Goal: Task Accomplishment & Management: Use online tool/utility

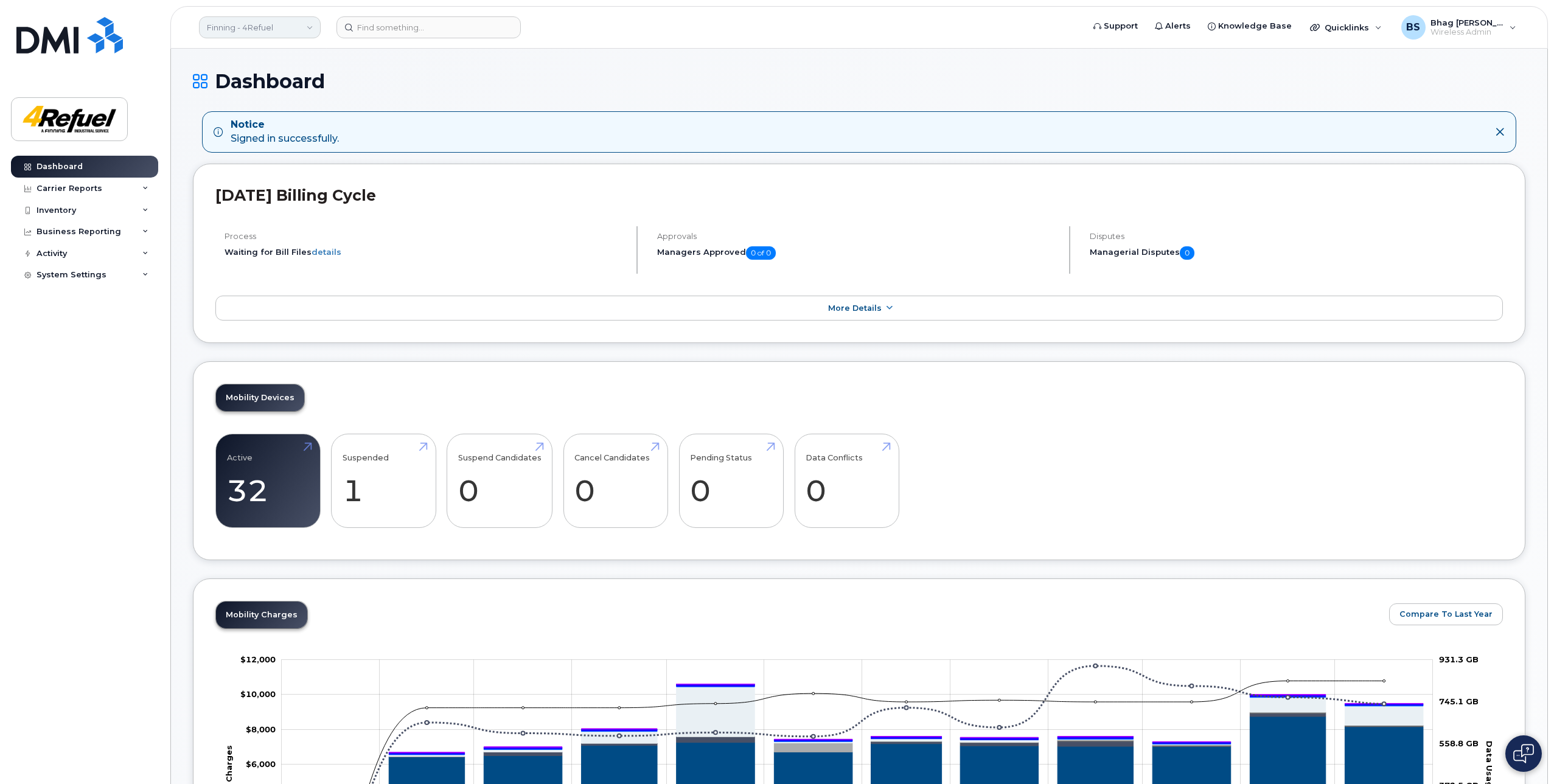
click at [267, 25] on link "Finning - 4Refuel" at bounding box center [260, 27] width 121 height 22
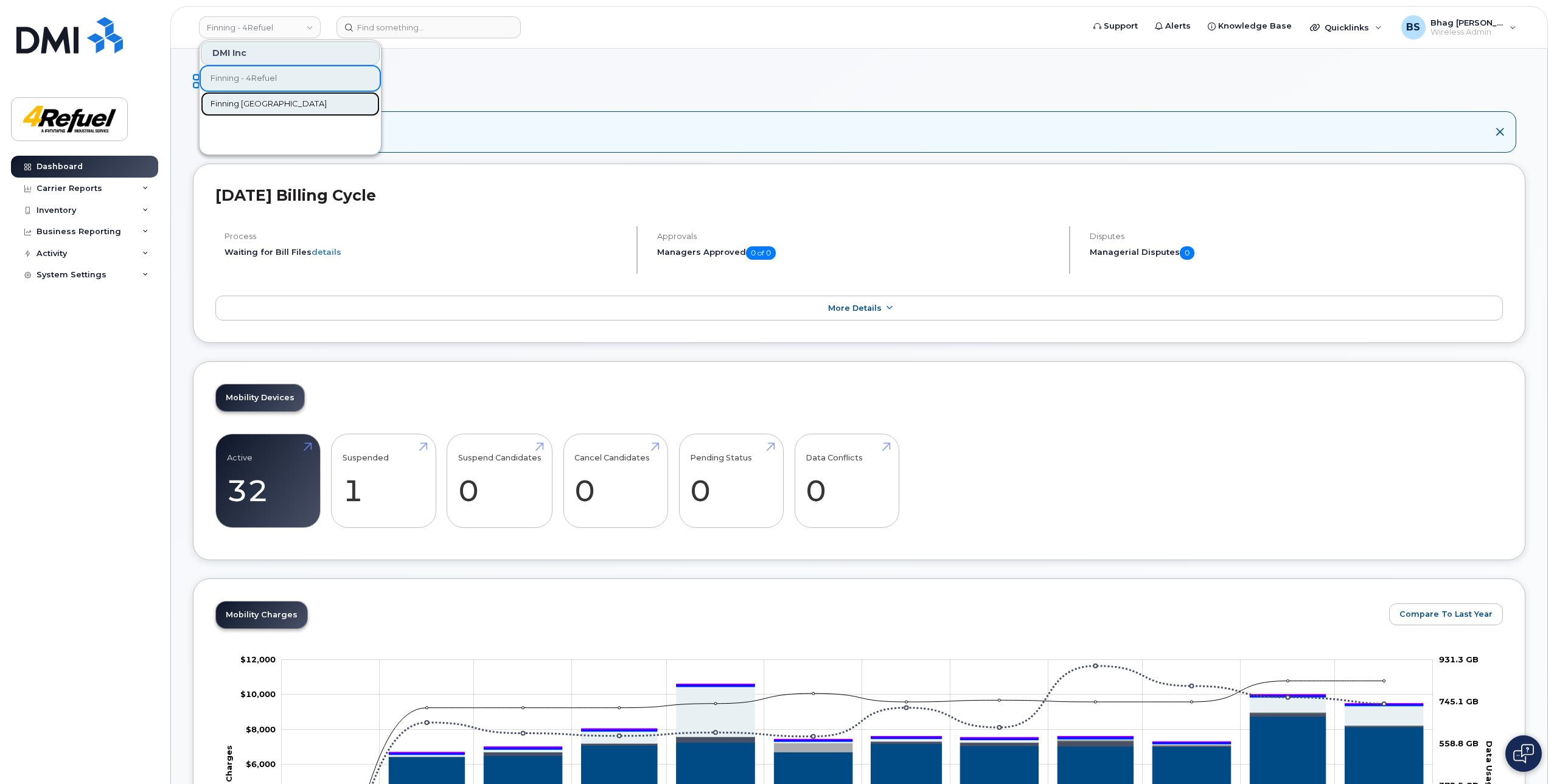
click at [285, 102] on link "Finning [GEOGRAPHIC_DATA]" at bounding box center [290, 104] width 179 height 24
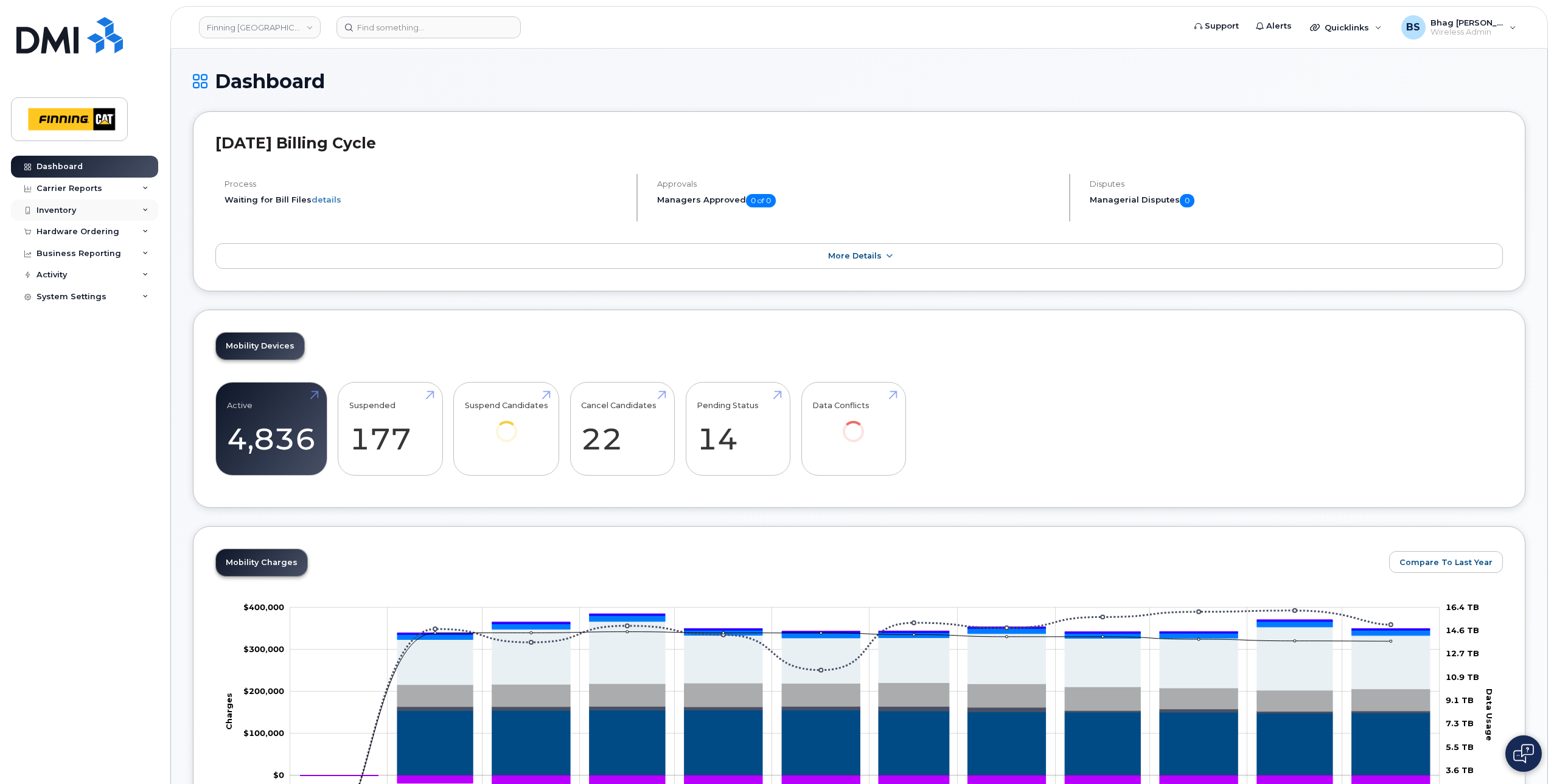
click at [61, 208] on div "Inventory" at bounding box center [56, 211] width 40 height 10
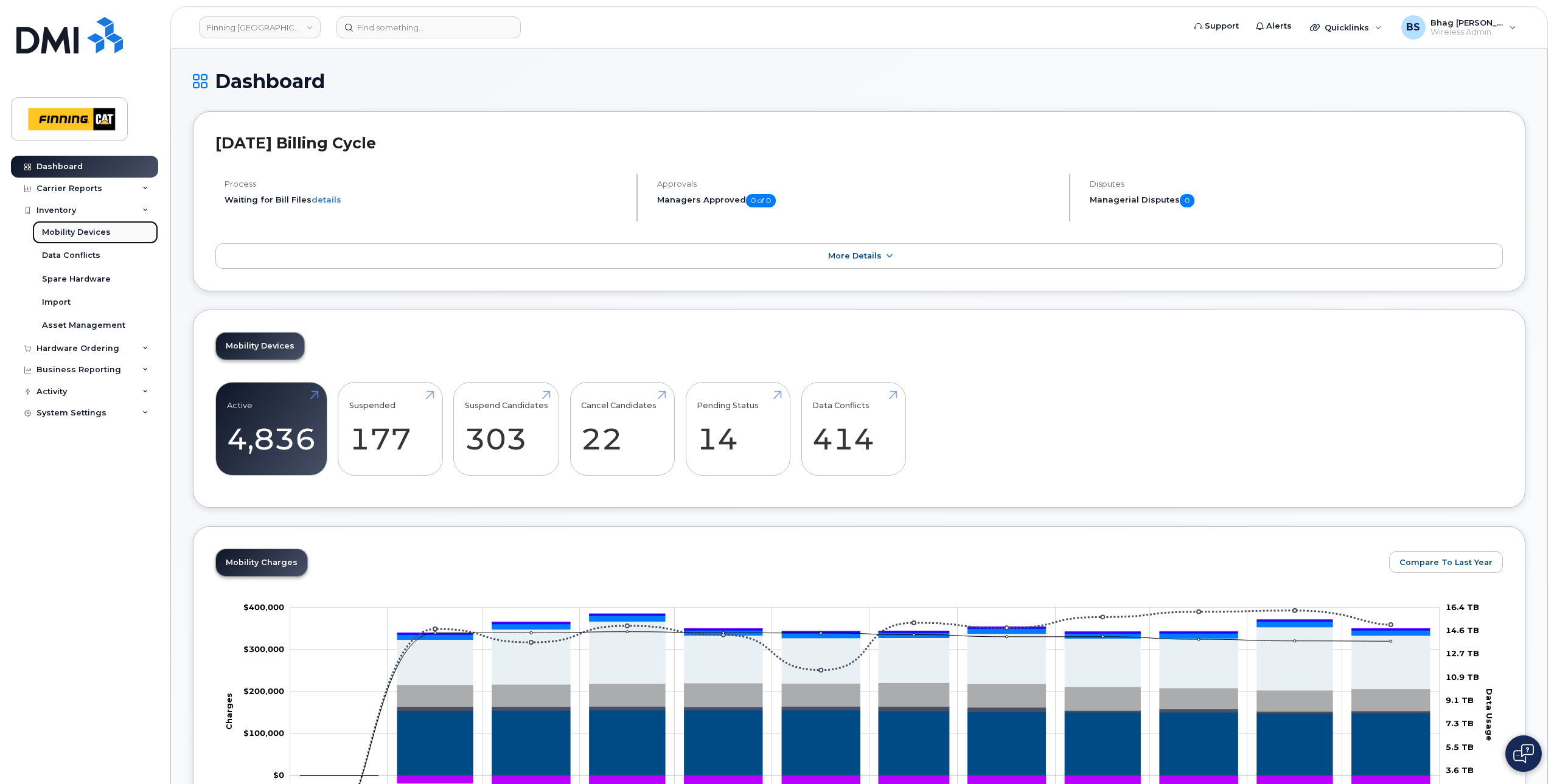
click at [71, 231] on div "Mobility Devices" at bounding box center [76, 232] width 69 height 11
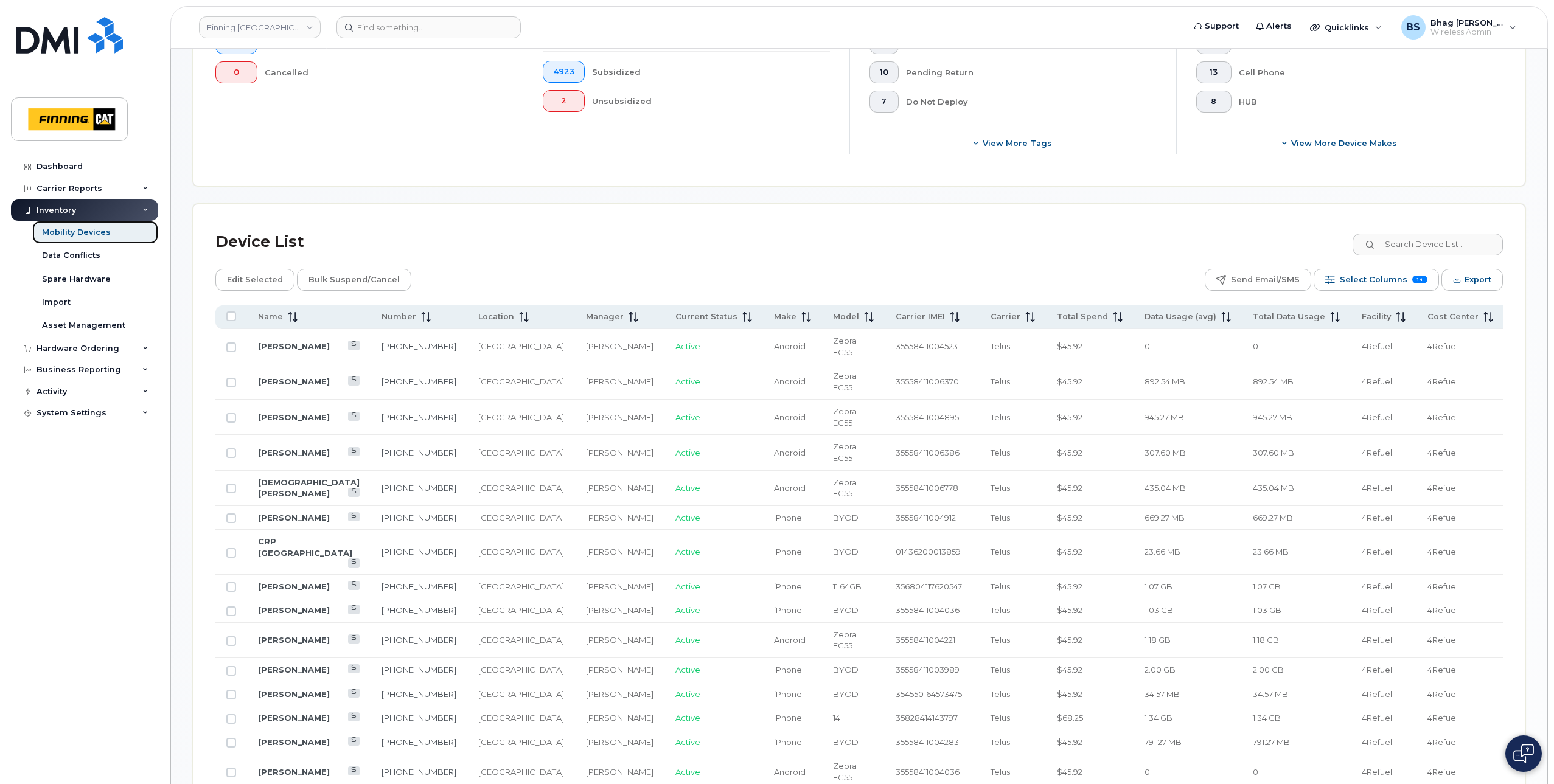
scroll to position [487, 0]
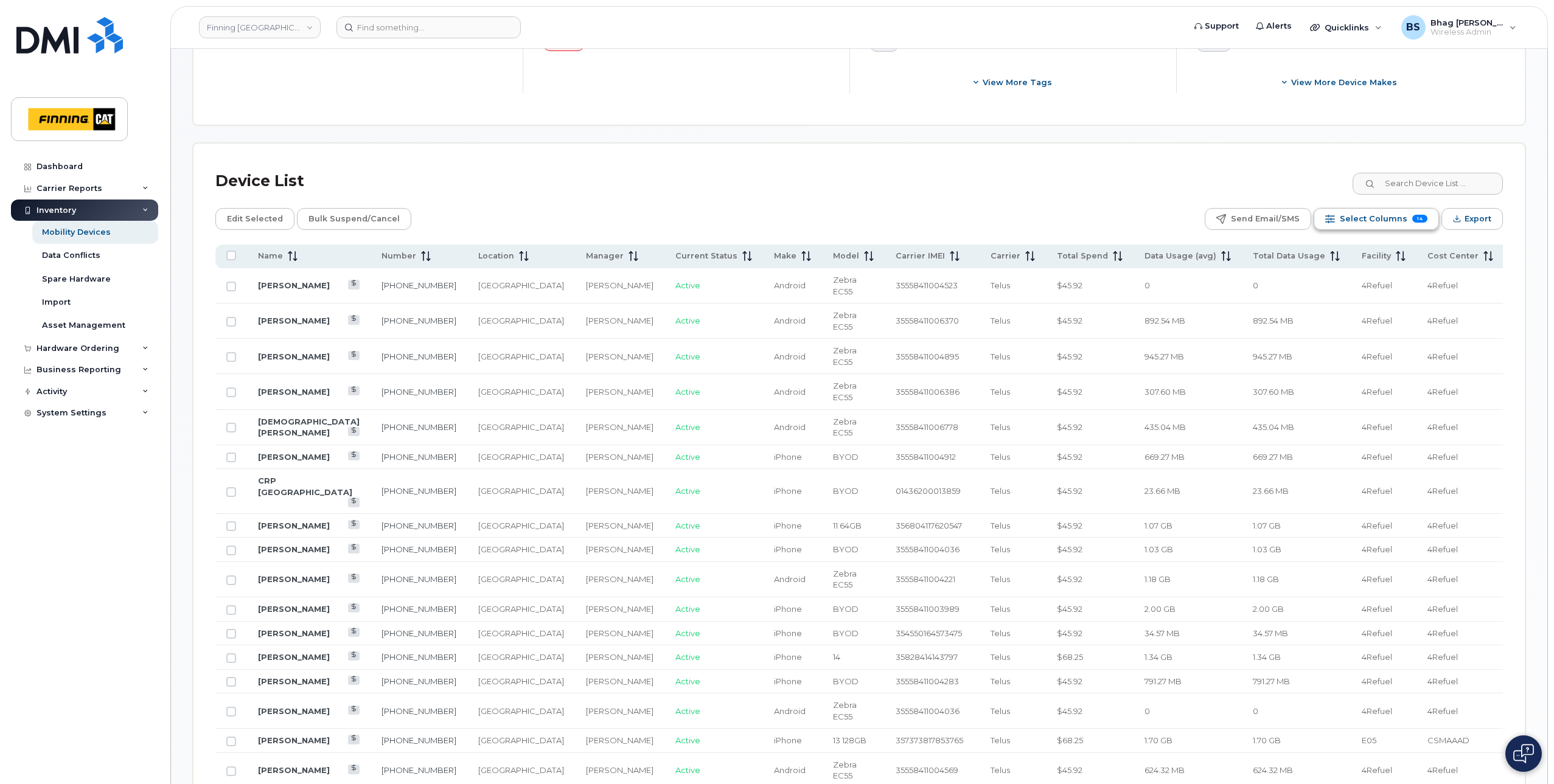
click at [1347, 218] on span "Select Columns" at bounding box center [1373, 219] width 68 height 18
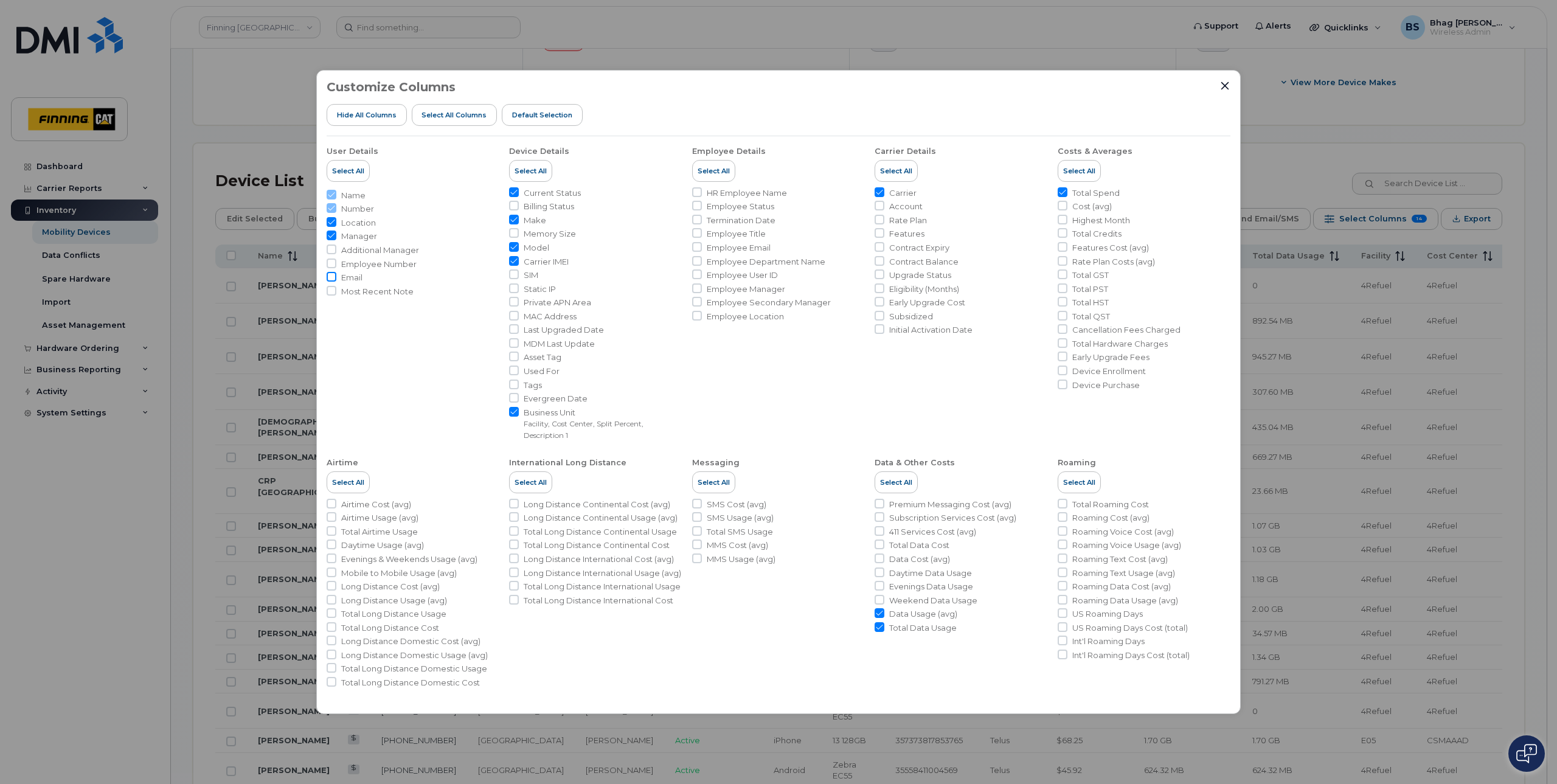
click at [330, 278] on input "Email" at bounding box center [332, 277] width 10 height 10
checkbox input "true"
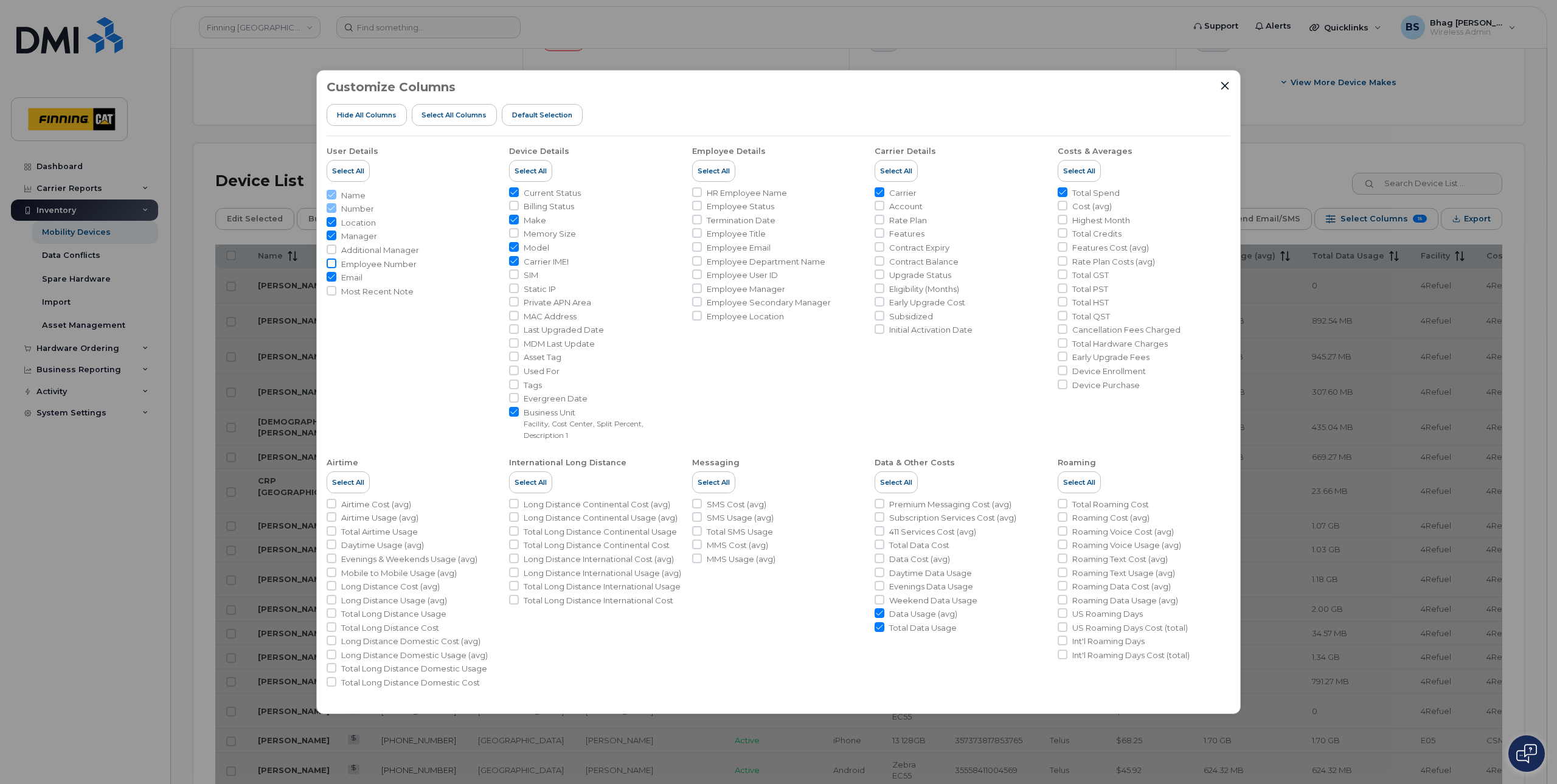
click at [330, 263] on input "Employee Number" at bounding box center [332, 263] width 10 height 10
checkbox input "true"
click at [1225, 87] on icon "Close" at bounding box center [1225, 86] width 10 height 10
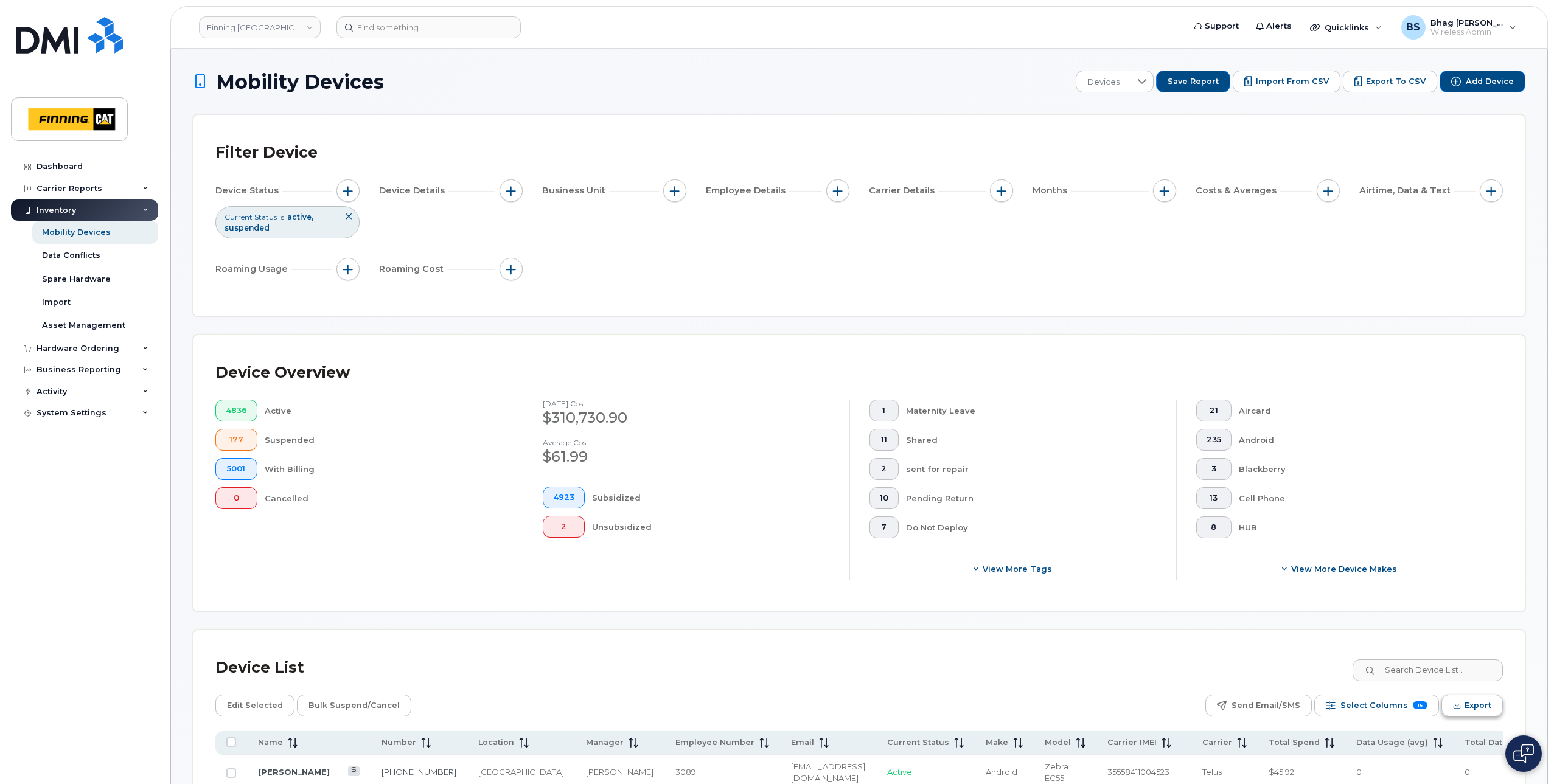
click at [1462, 705] on button "Export" at bounding box center [1472, 705] width 61 height 22
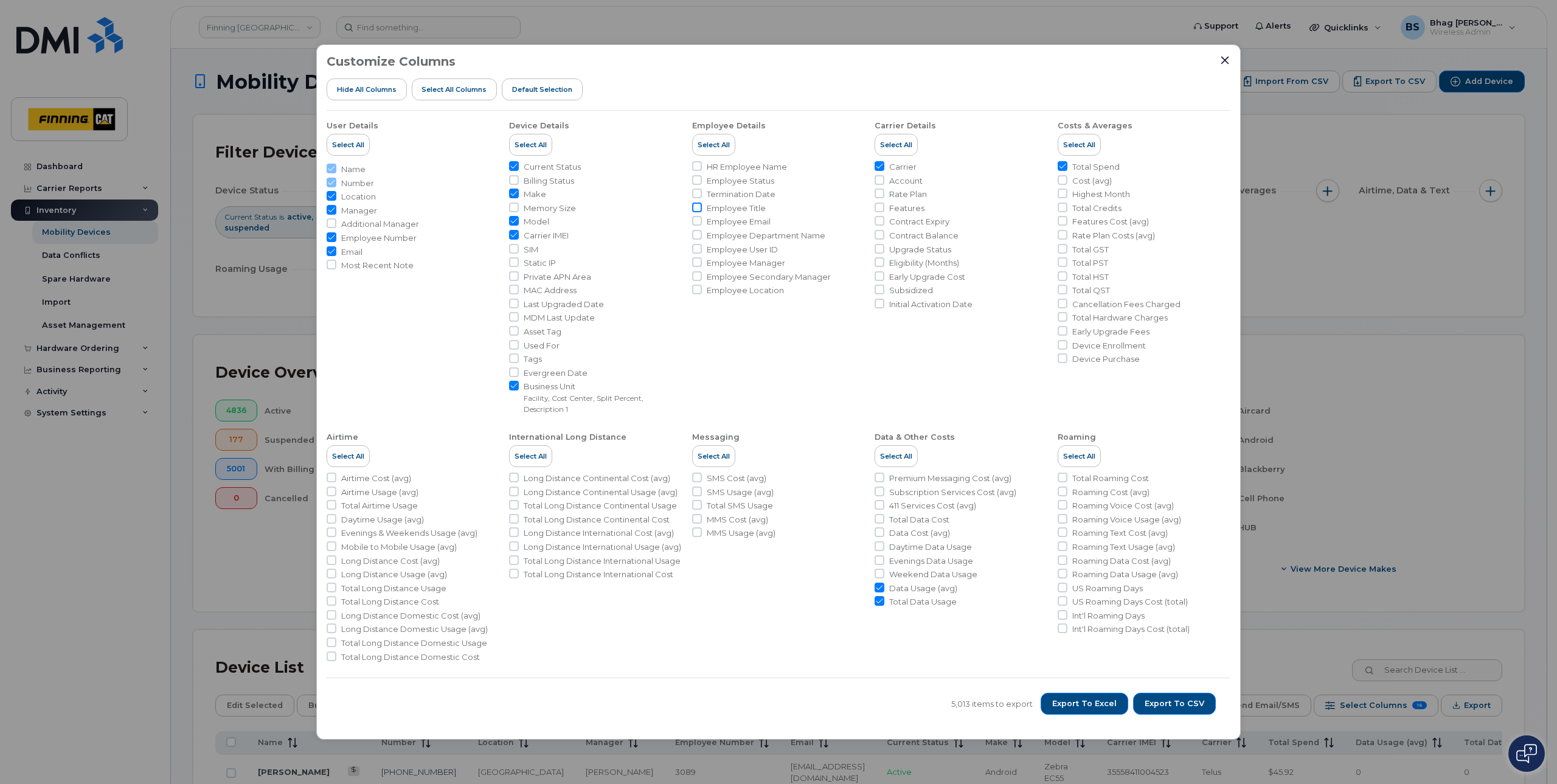
click at [697, 208] on input "Employee Title" at bounding box center [697, 208] width 10 height 10
checkbox input "true"
click at [1227, 59] on icon "Close" at bounding box center [1225, 60] width 8 height 8
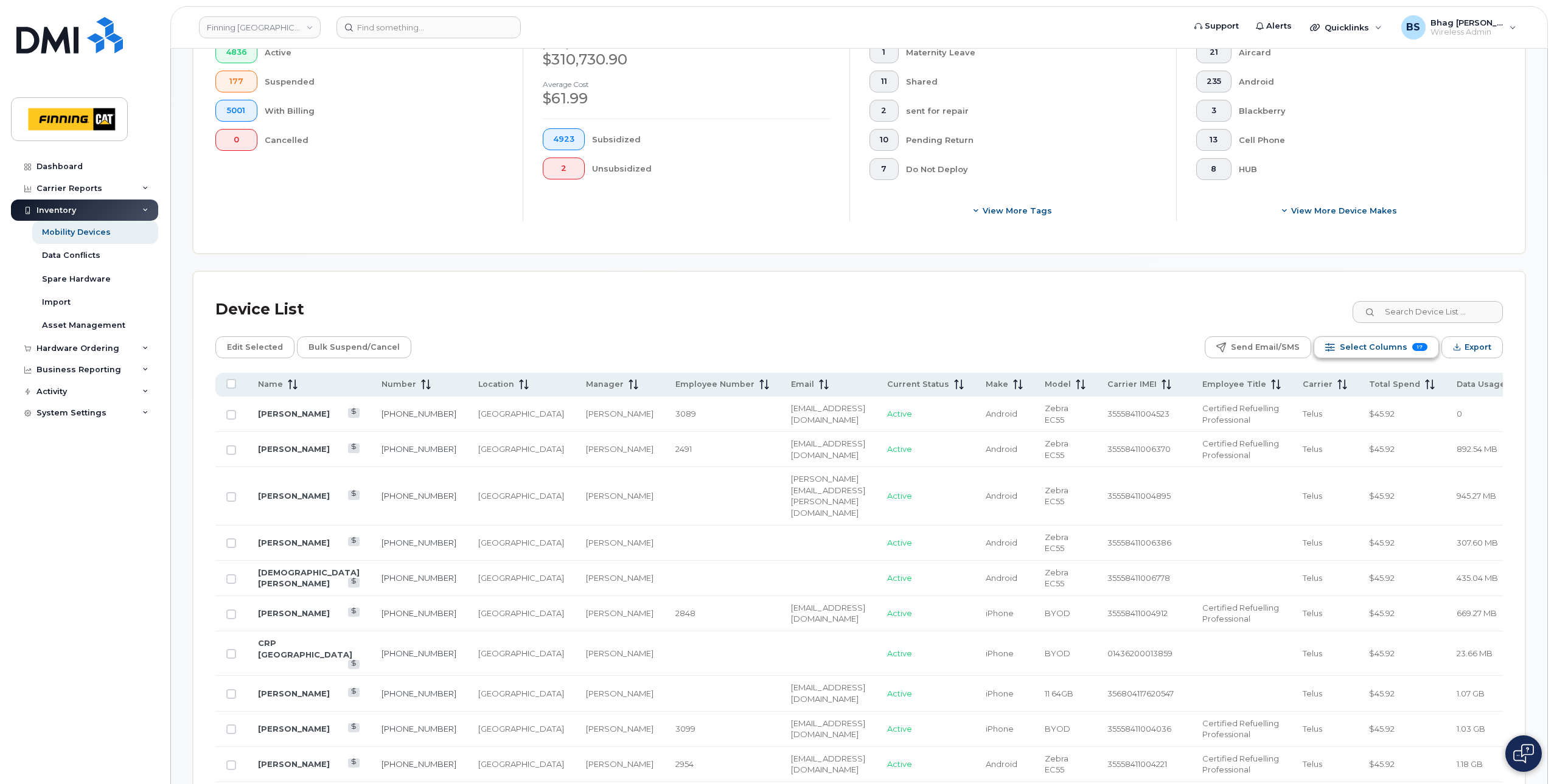
scroll to position [365, 0]
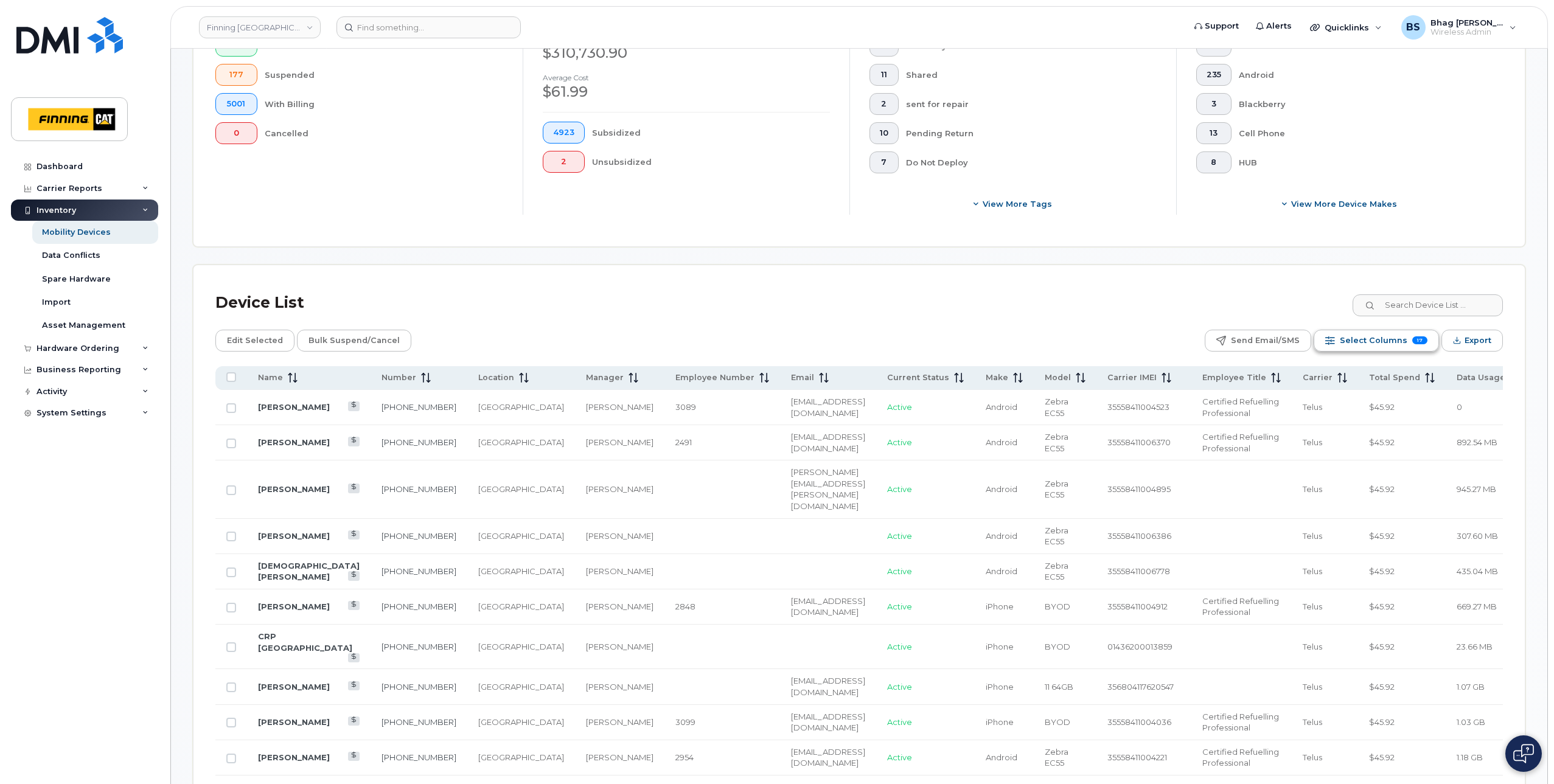
click at [1384, 339] on span "Select Columns" at bounding box center [1373, 340] width 68 height 18
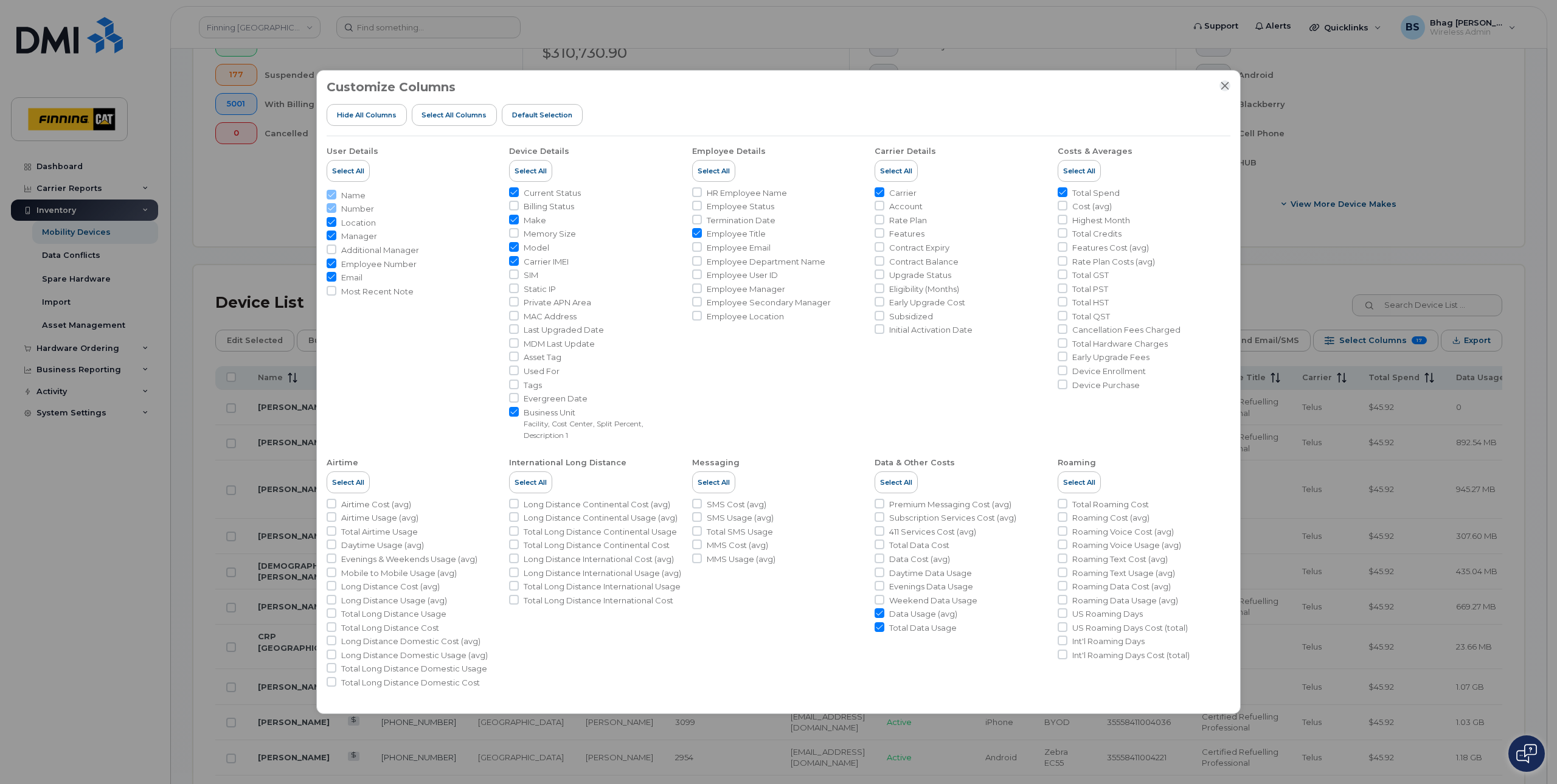
click at [1225, 86] on icon "Close" at bounding box center [1225, 86] width 8 height 8
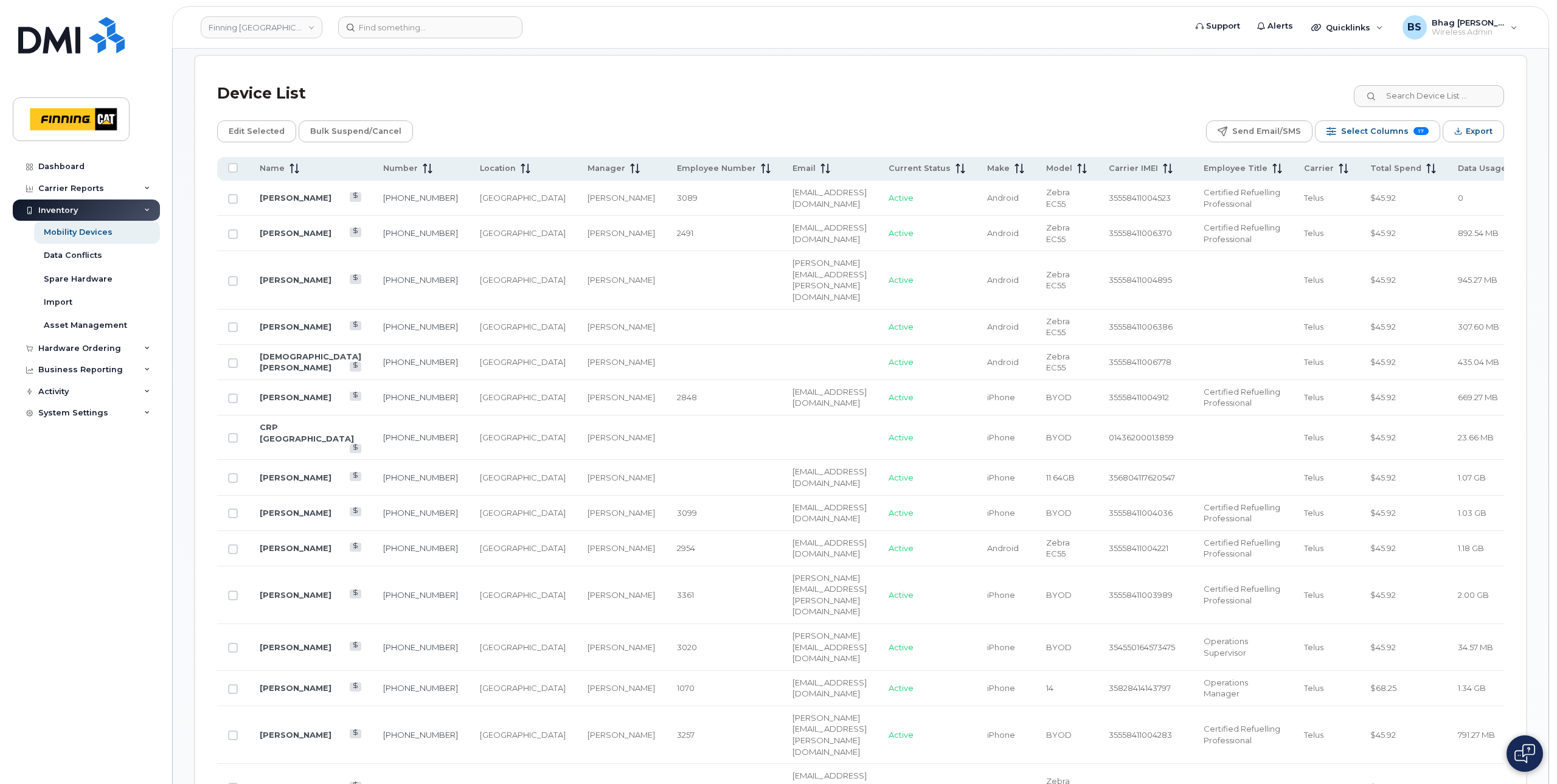
scroll to position [608, 0]
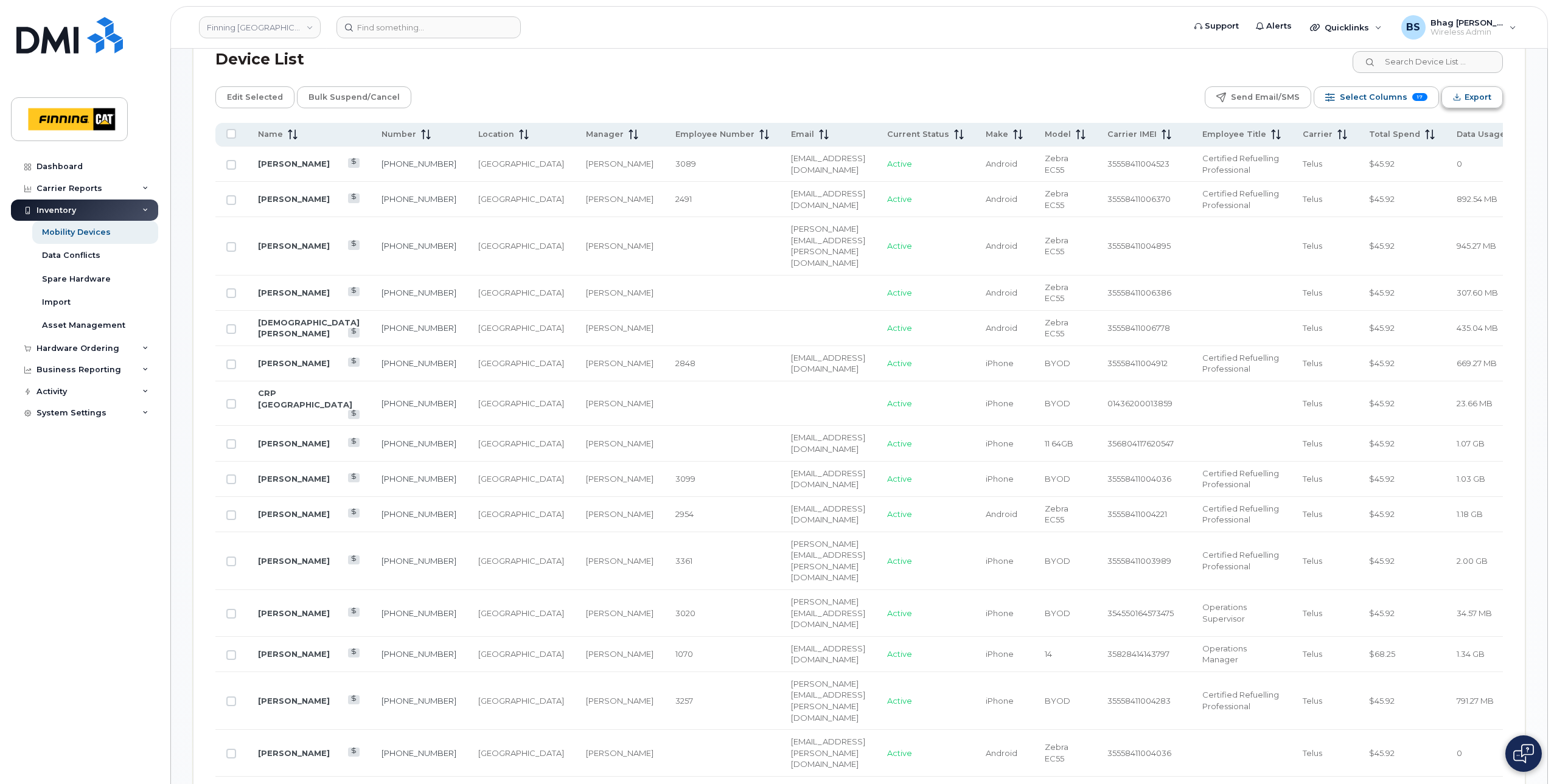
click at [1477, 99] on span "Export" at bounding box center [1477, 97] width 27 height 18
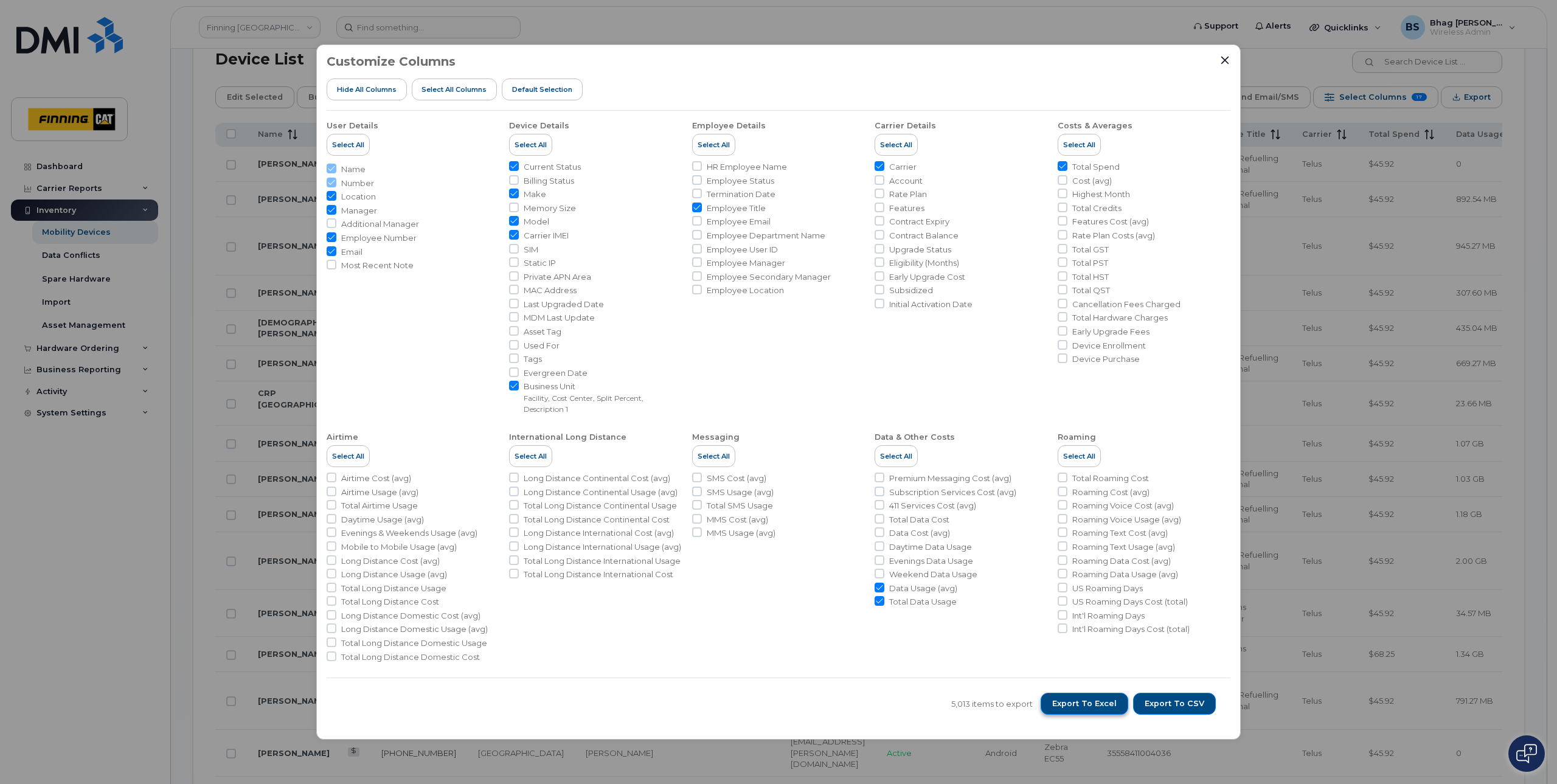
click at [1096, 700] on span "Export to Excel" at bounding box center [1085, 704] width 64 height 11
click at [1102, 705] on span "Export to Excel" at bounding box center [1085, 704] width 64 height 11
